Goal: Complete application form: Complete application form

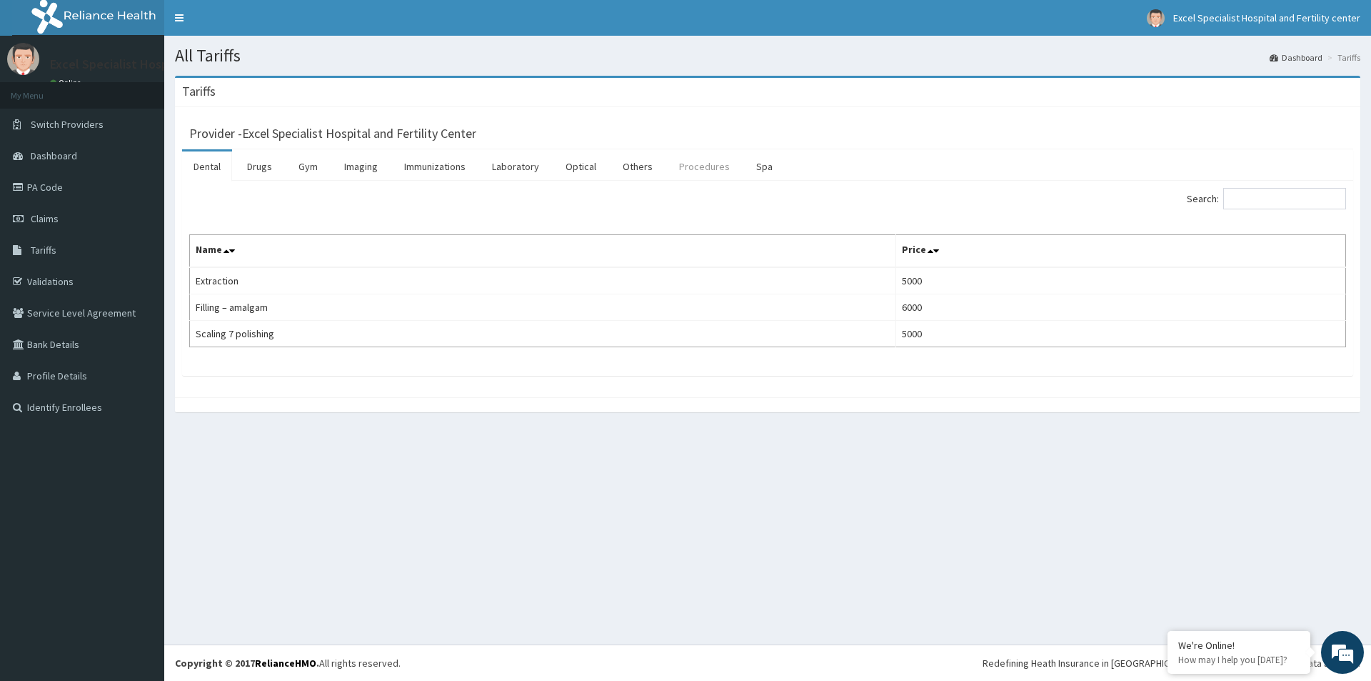
click at [703, 170] on link "Procedures" at bounding box center [705, 166] width 74 height 30
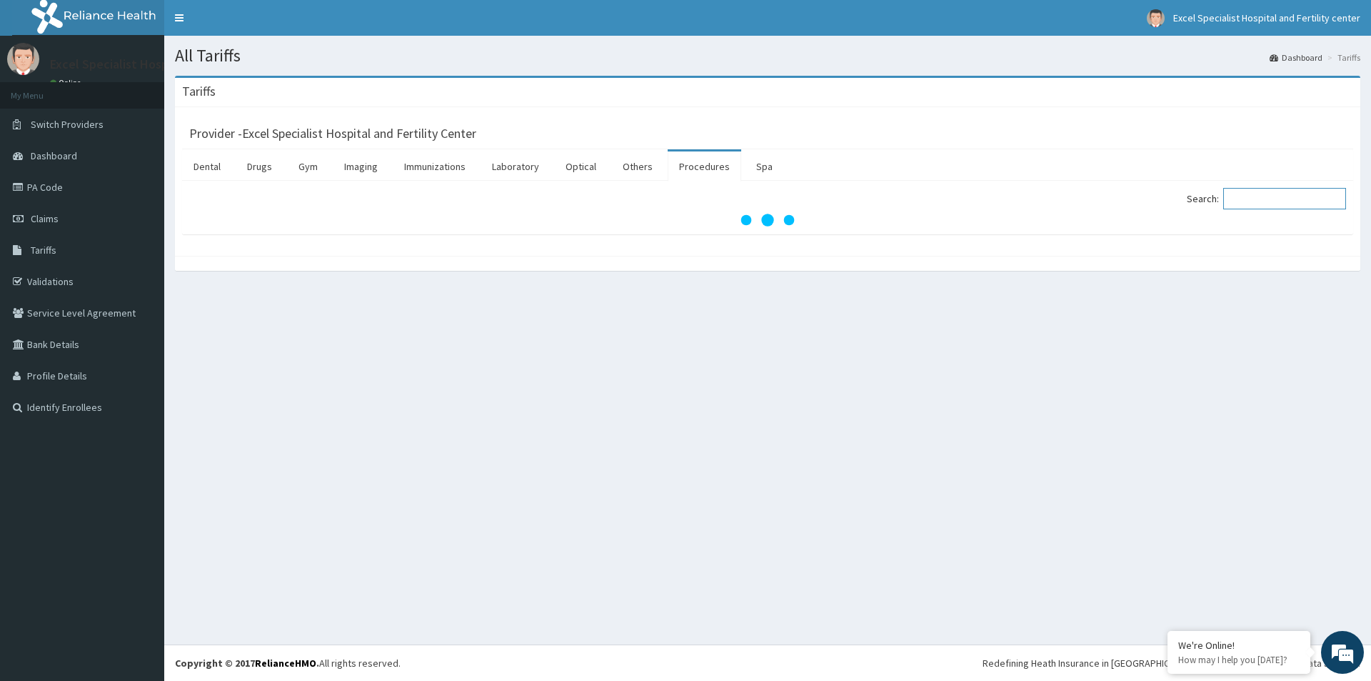
click at [1295, 204] on input "Search:" at bounding box center [1284, 198] width 123 height 21
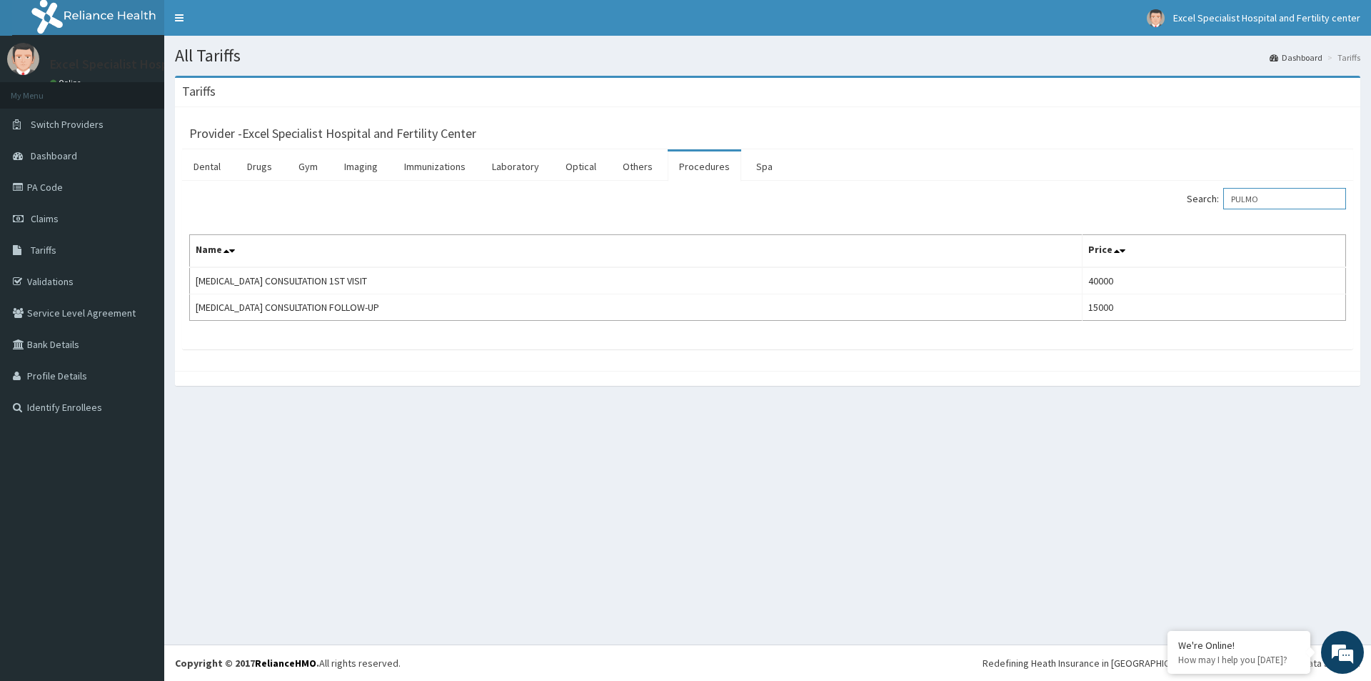
type input "PULMO"
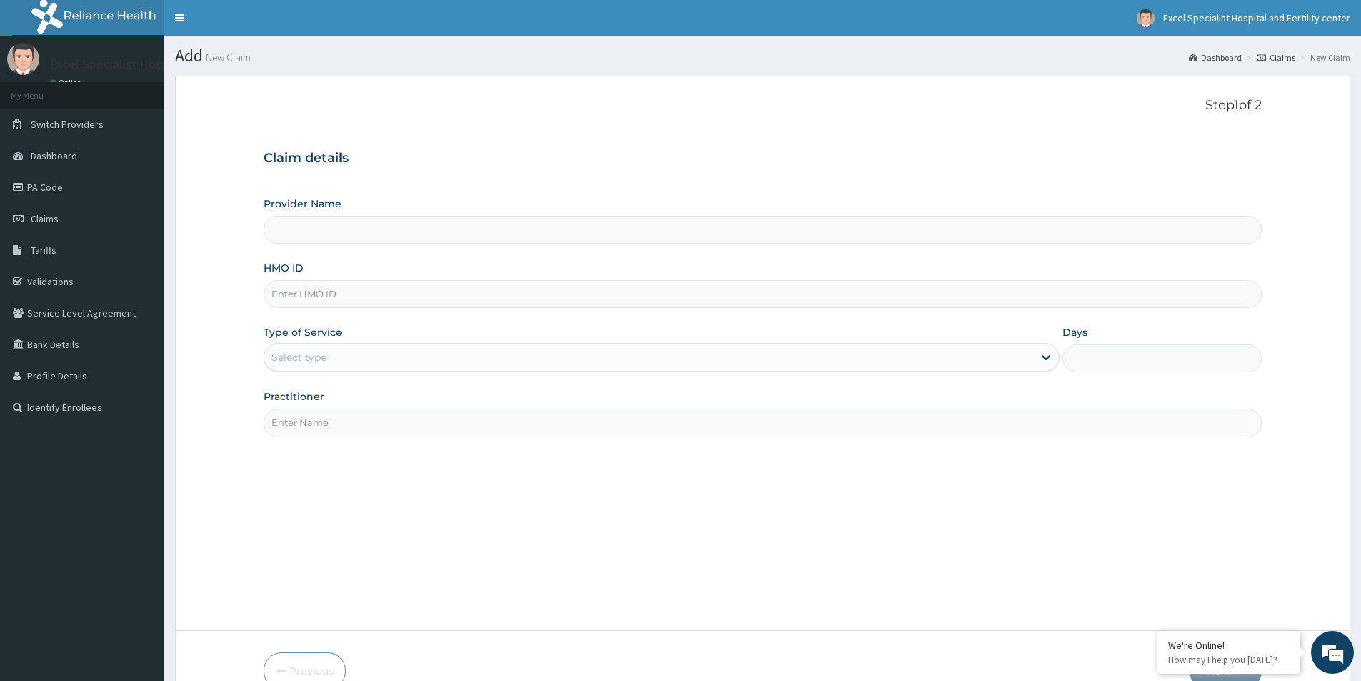
type input "Excel Specialist Hospital and Fertility Center"
click at [315, 289] on input "HMO ID" at bounding box center [763, 294] width 998 height 28
paste input "WNP/10007/A"
type input "WNP/10007/A"
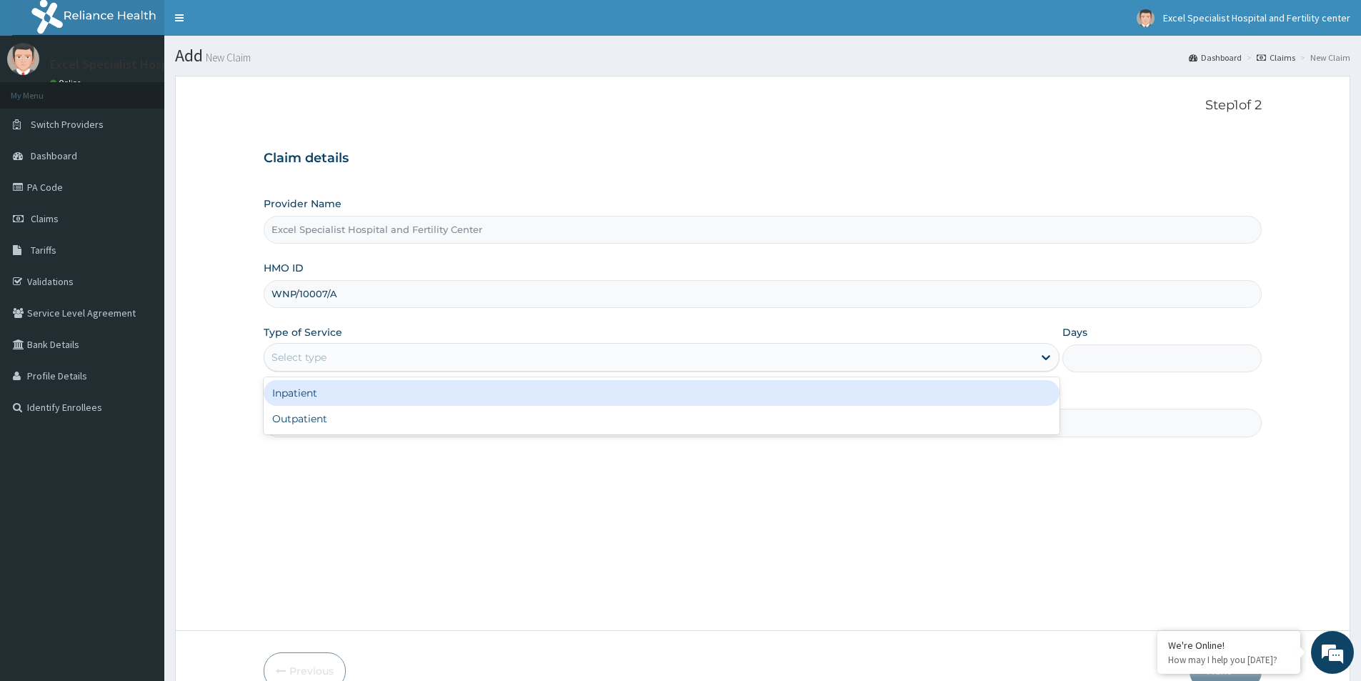
click at [523, 359] on div "Select type" at bounding box center [648, 357] width 769 height 23
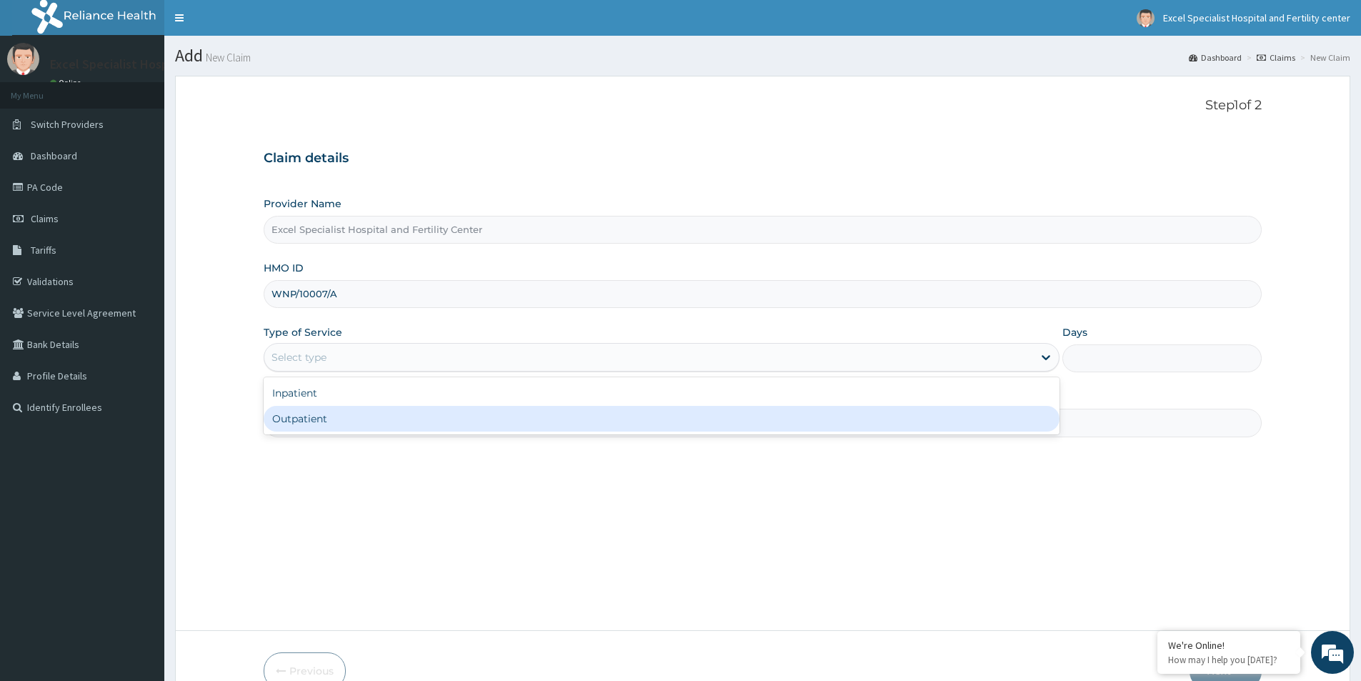
click at [370, 419] on div "Outpatient" at bounding box center [662, 419] width 796 height 26
type input "1"
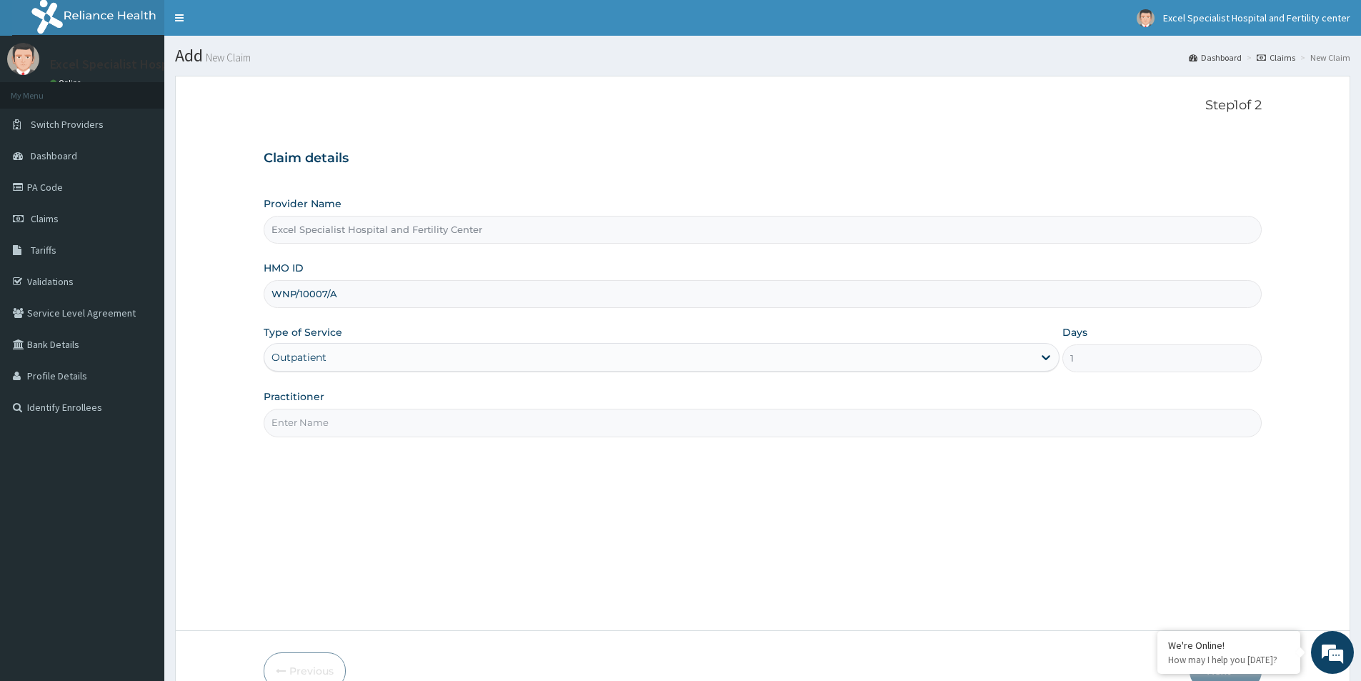
click at [453, 413] on input "Practitioner" at bounding box center [763, 423] width 998 height 28
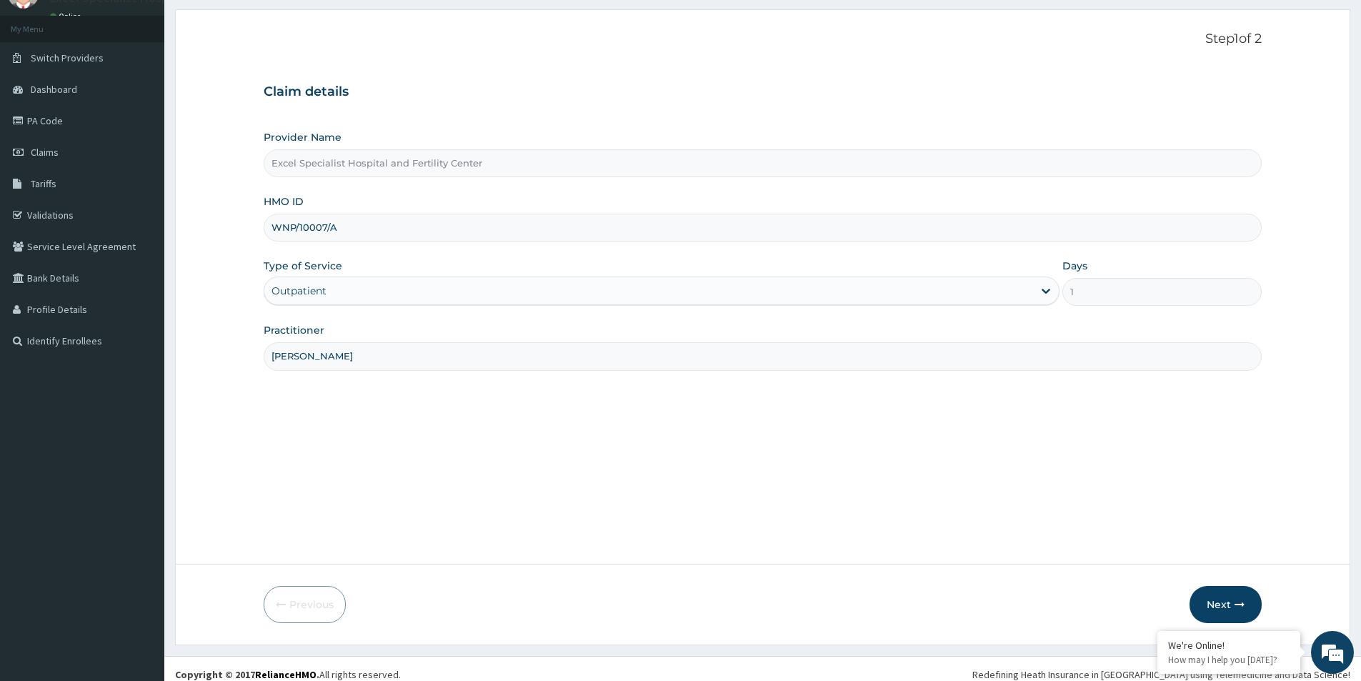
scroll to position [78, 0]
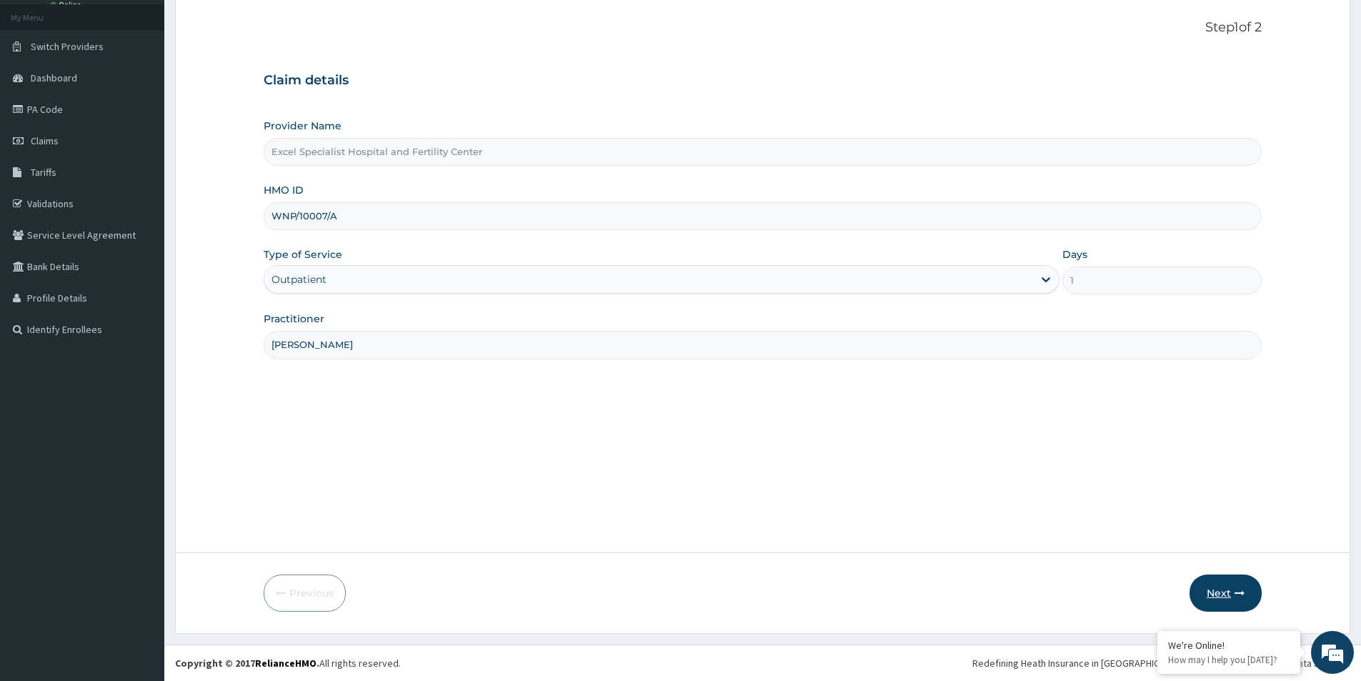
type input "DR AJAYI"
click at [1221, 589] on button "Next" at bounding box center [1225, 592] width 72 height 37
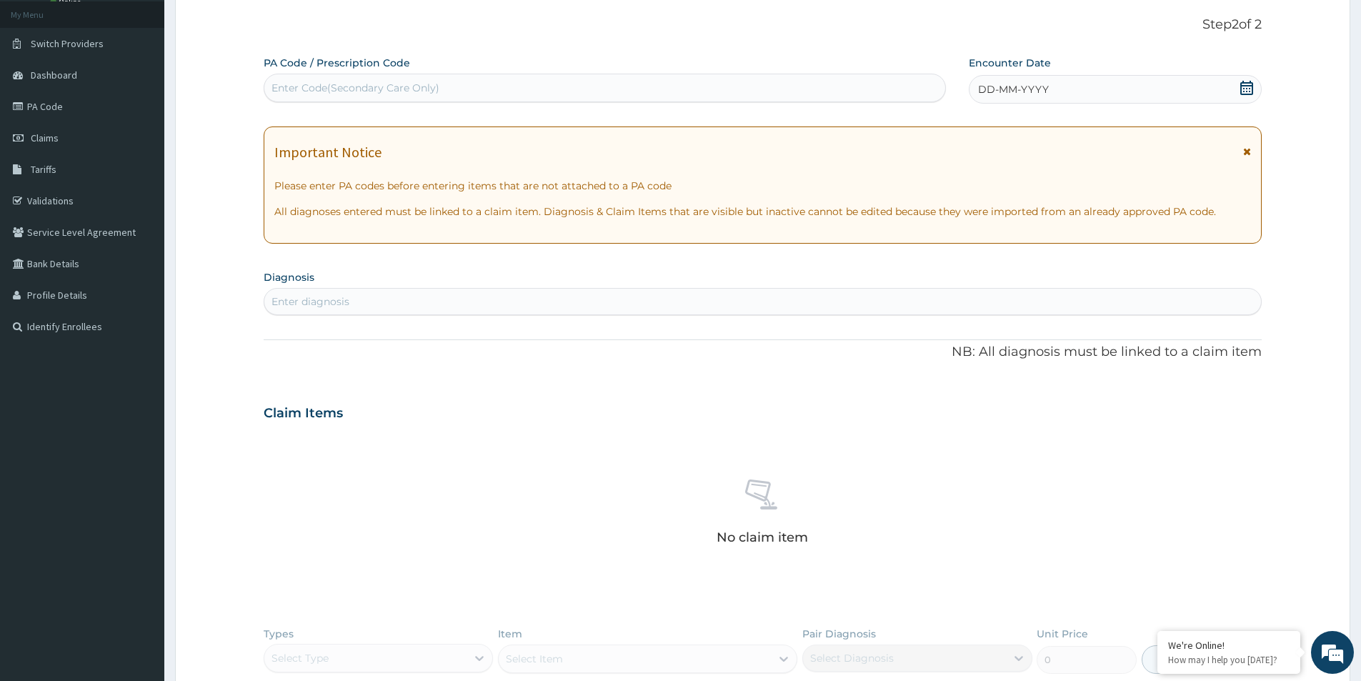
scroll to position [0, 0]
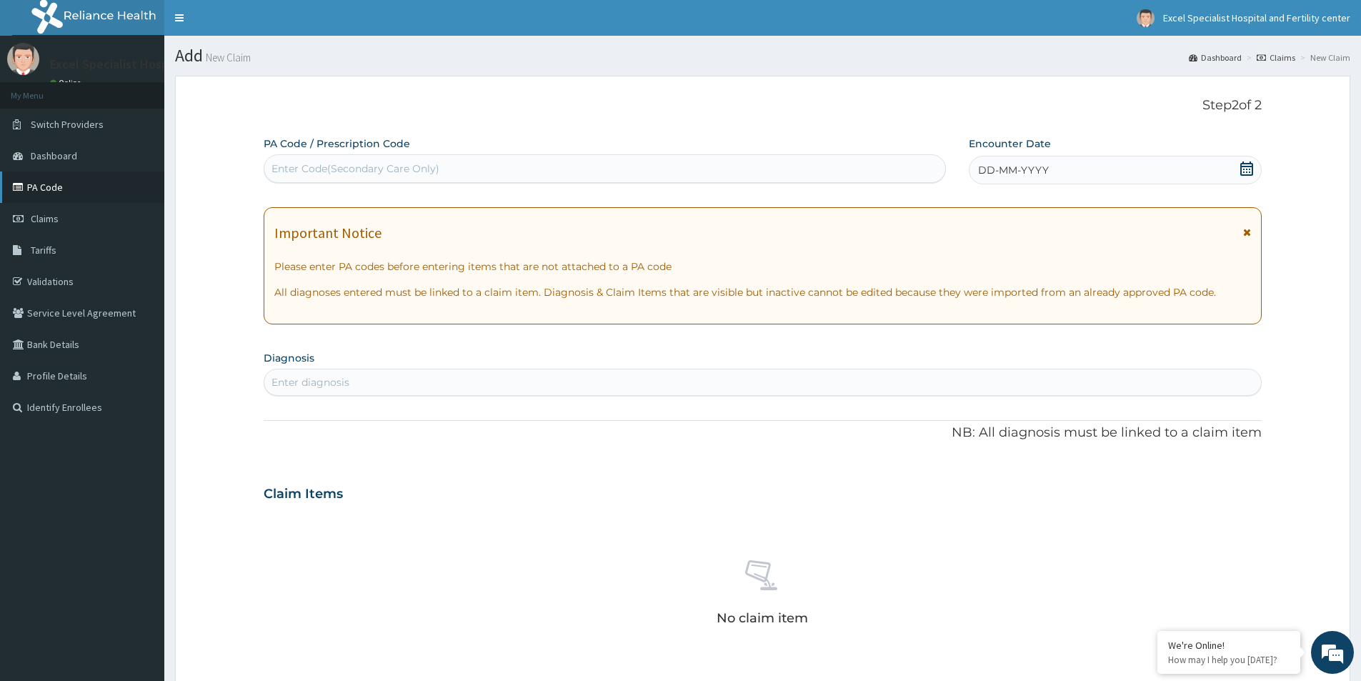
click at [45, 185] on link "PA Code" at bounding box center [82, 186] width 164 height 31
